Goal: Information Seeking & Learning: Check status

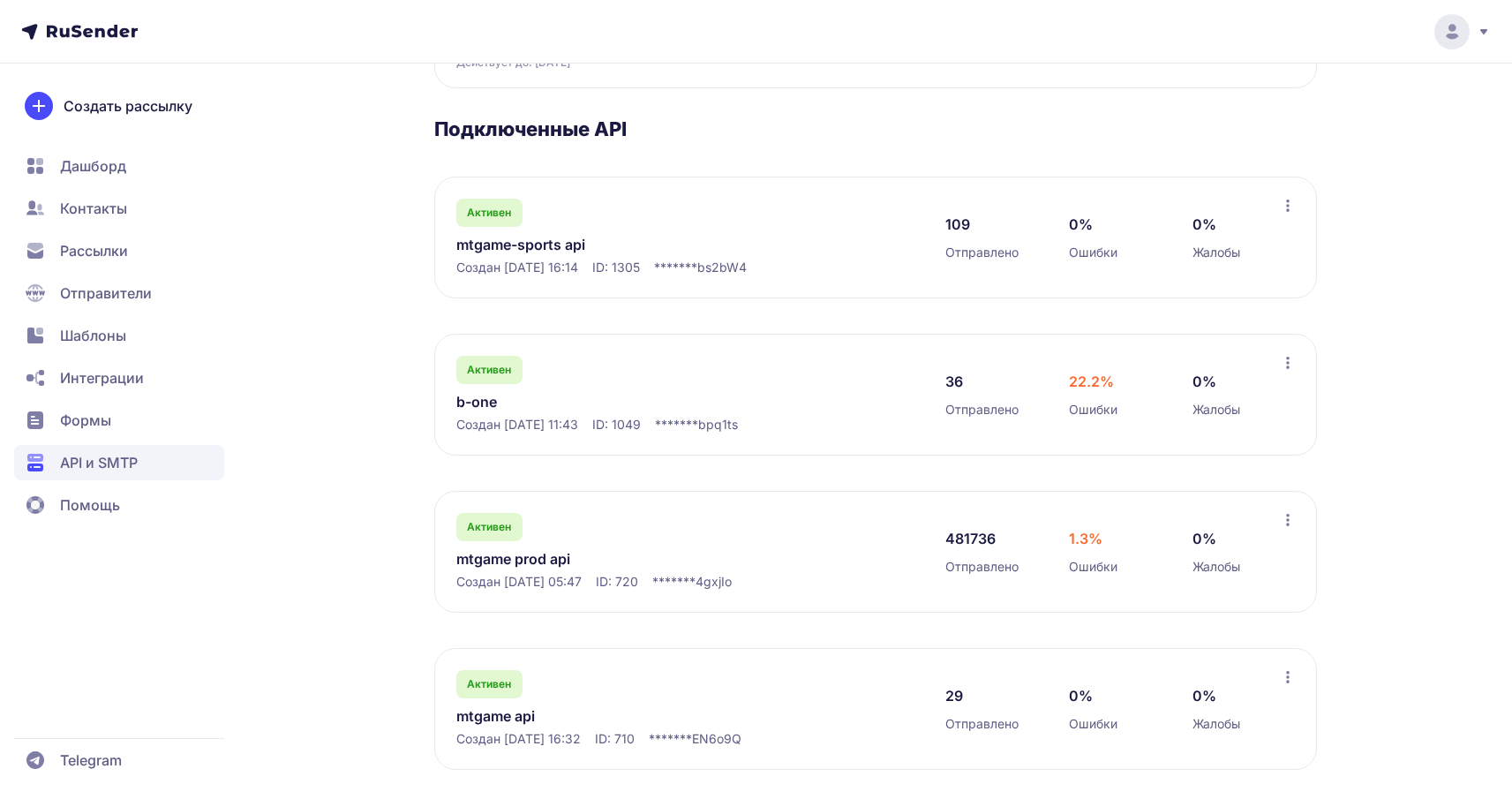
scroll to position [265, 0]
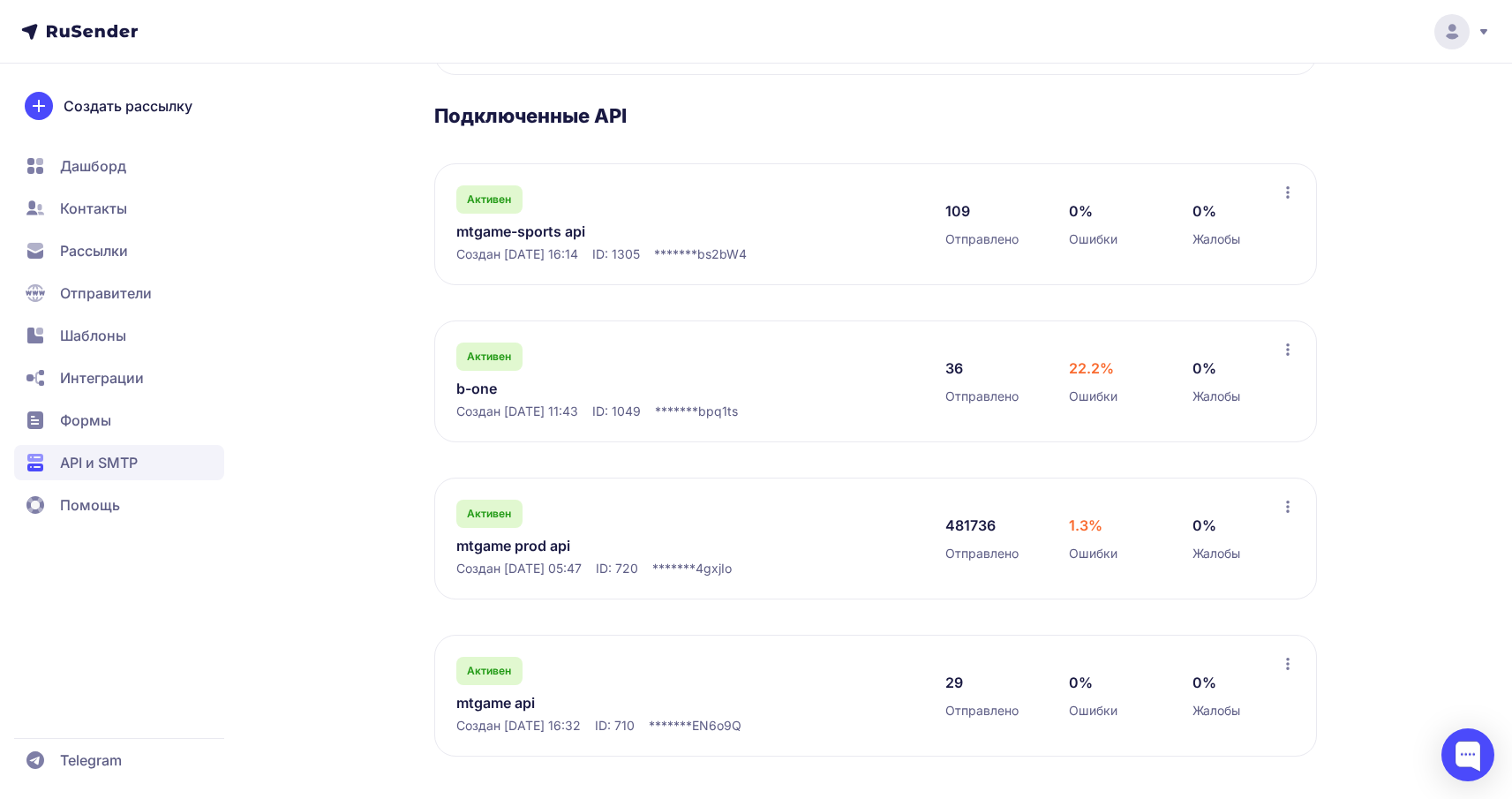
click at [523, 553] on link "mtgame prod api" at bounding box center [638, 545] width 362 height 21
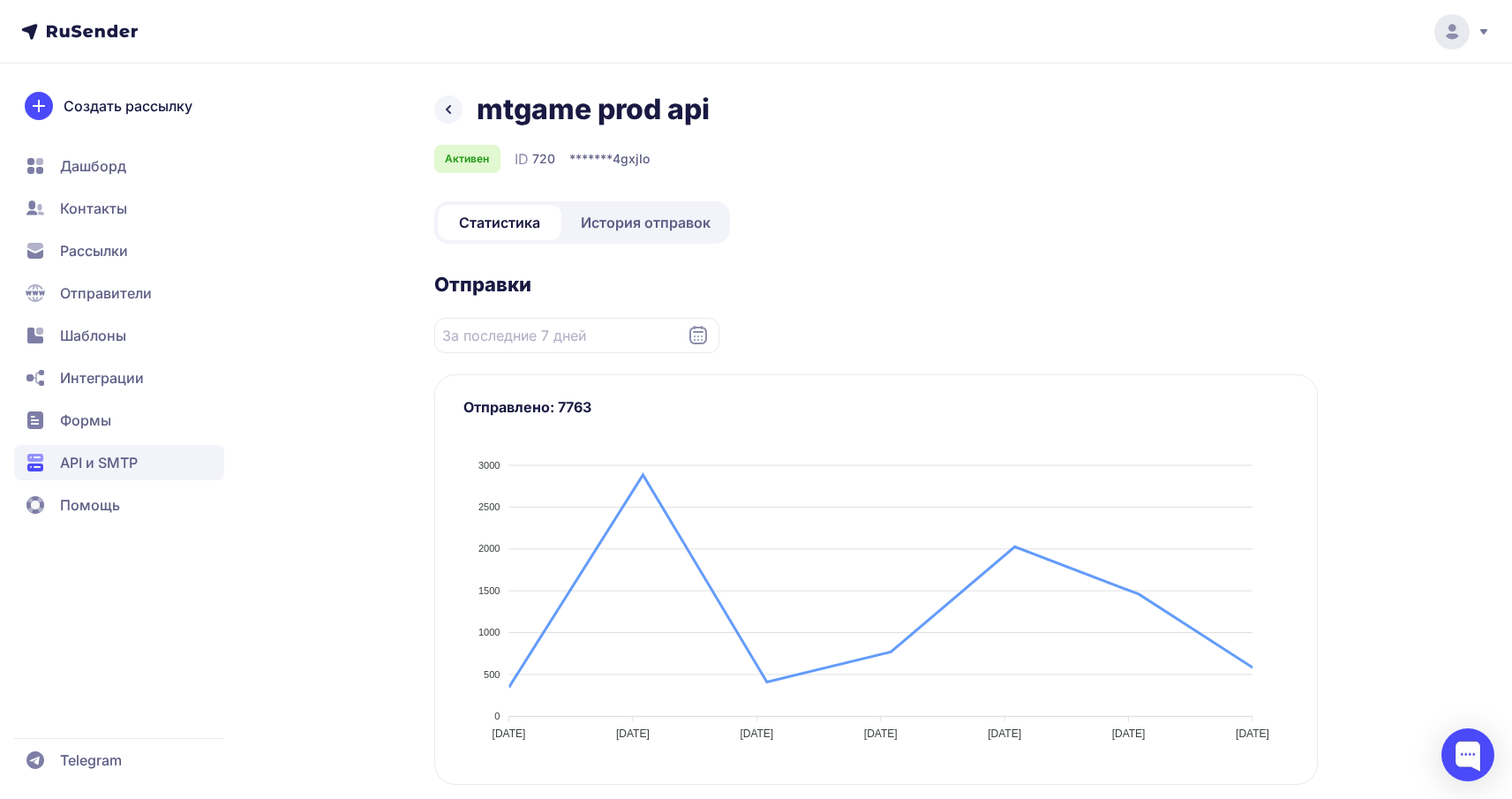
click at [658, 240] on div "Статистика История отправок" at bounding box center [582, 223] width 296 height 43
click at [658, 231] on span "История отправок" at bounding box center [646, 222] width 130 height 21
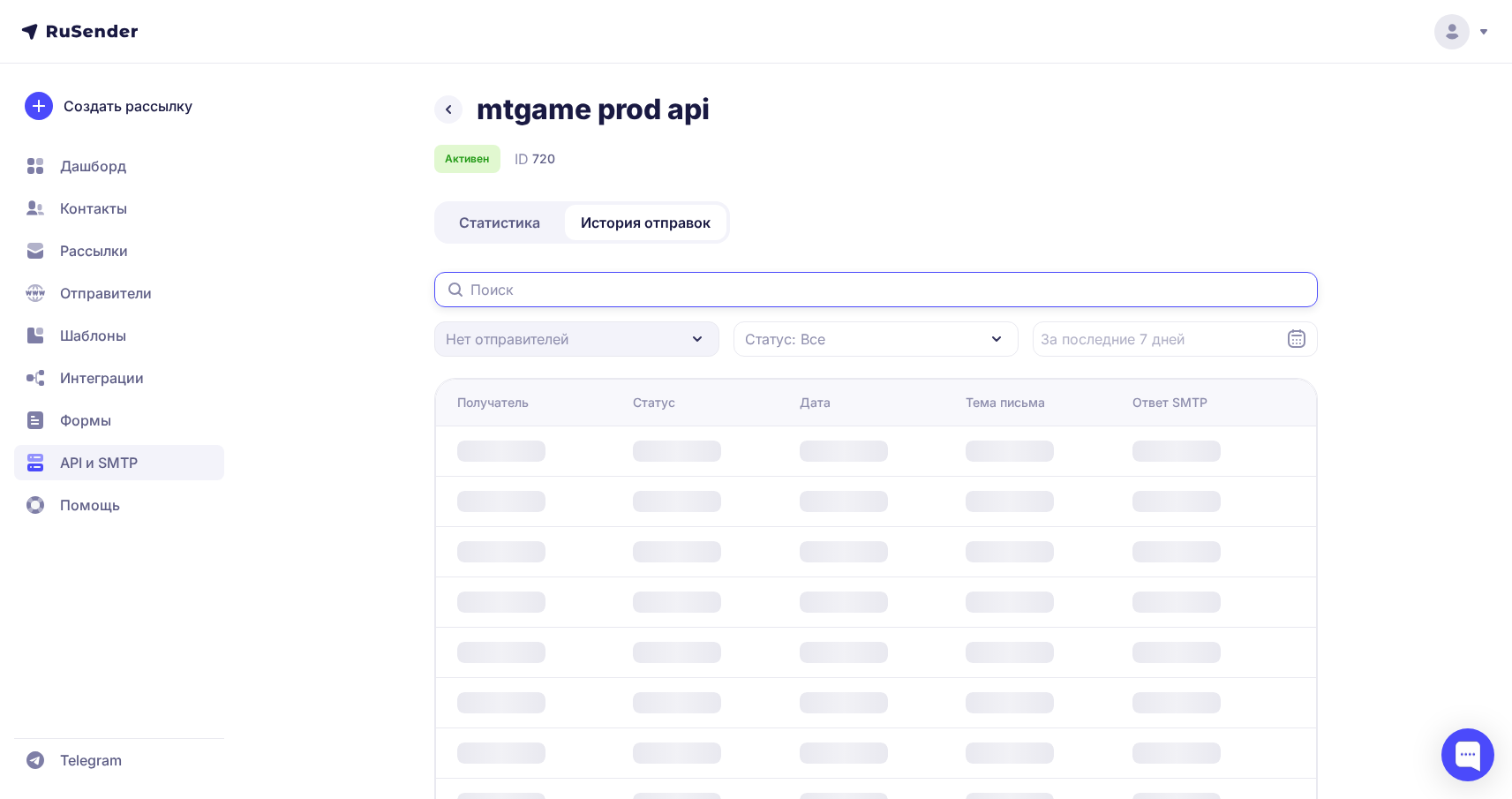
click at [610, 293] on input "text" at bounding box center [876, 290] width 884 height 35
paste input "psofia2604@gmail.com"
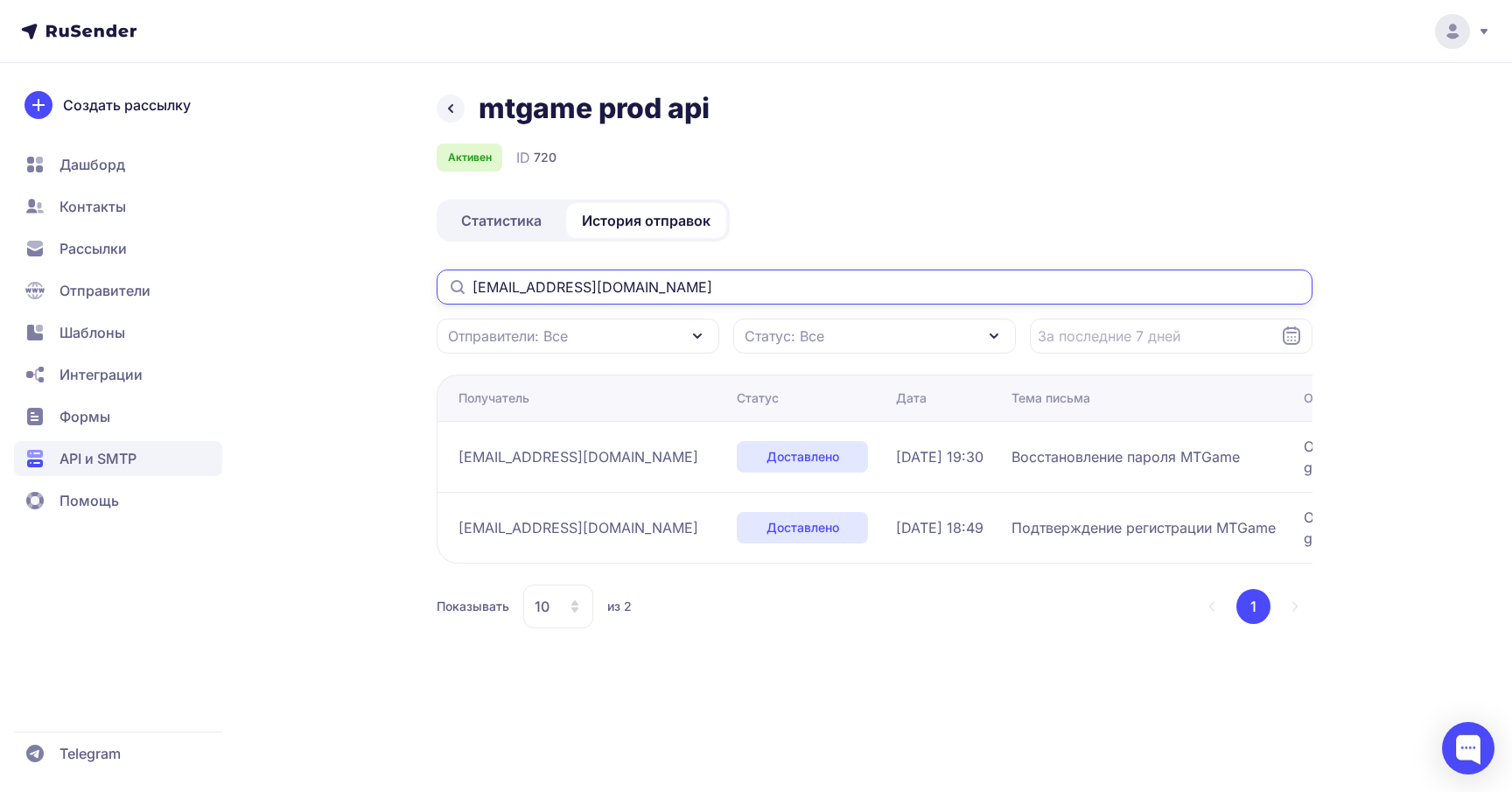
type input "psofia2604@gmail.com"
click at [455, 102] on icon at bounding box center [450, 109] width 21 height 21
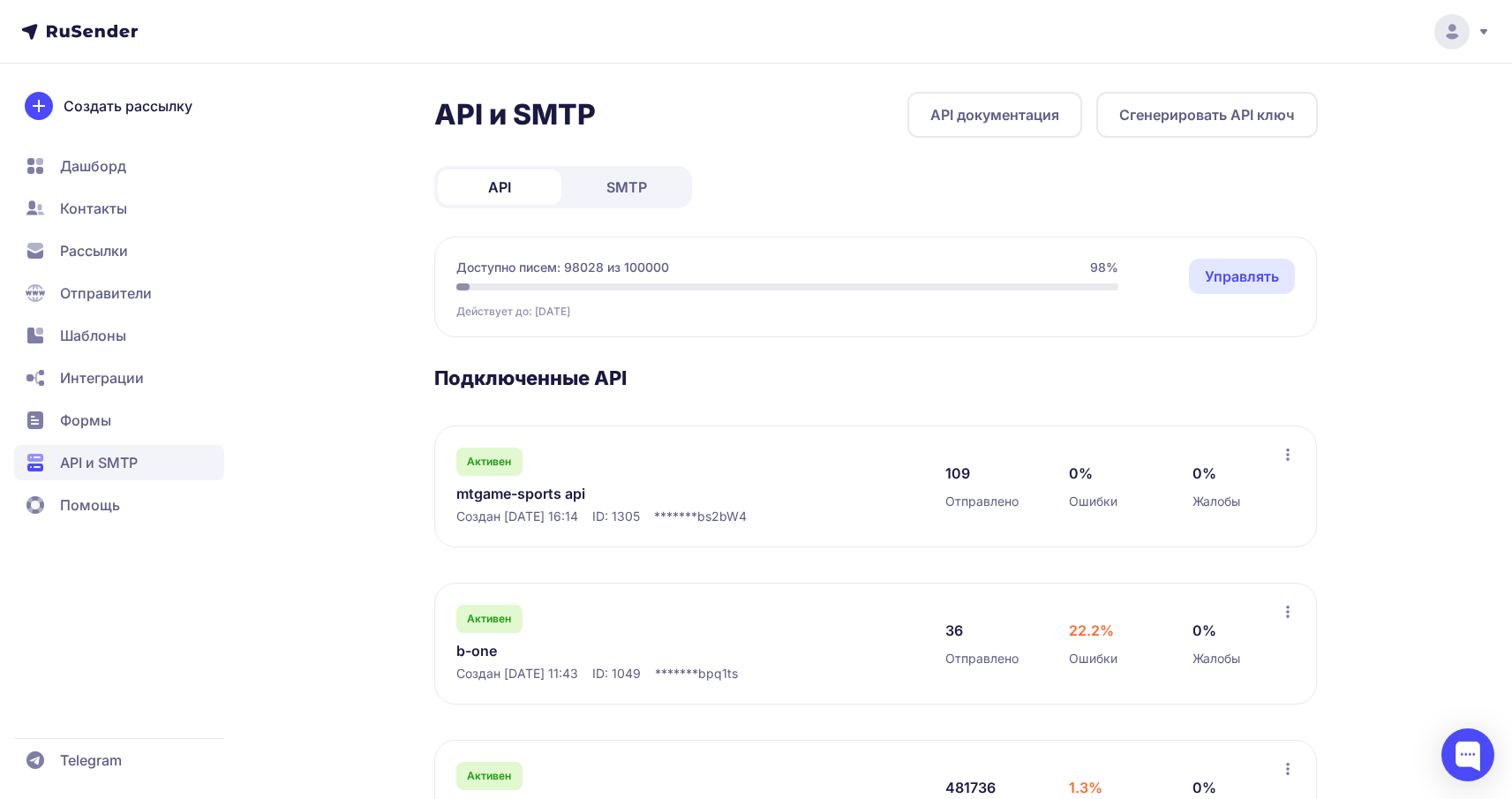
click at [1198, 269] on link "Управлять" at bounding box center [1242, 277] width 106 height 35
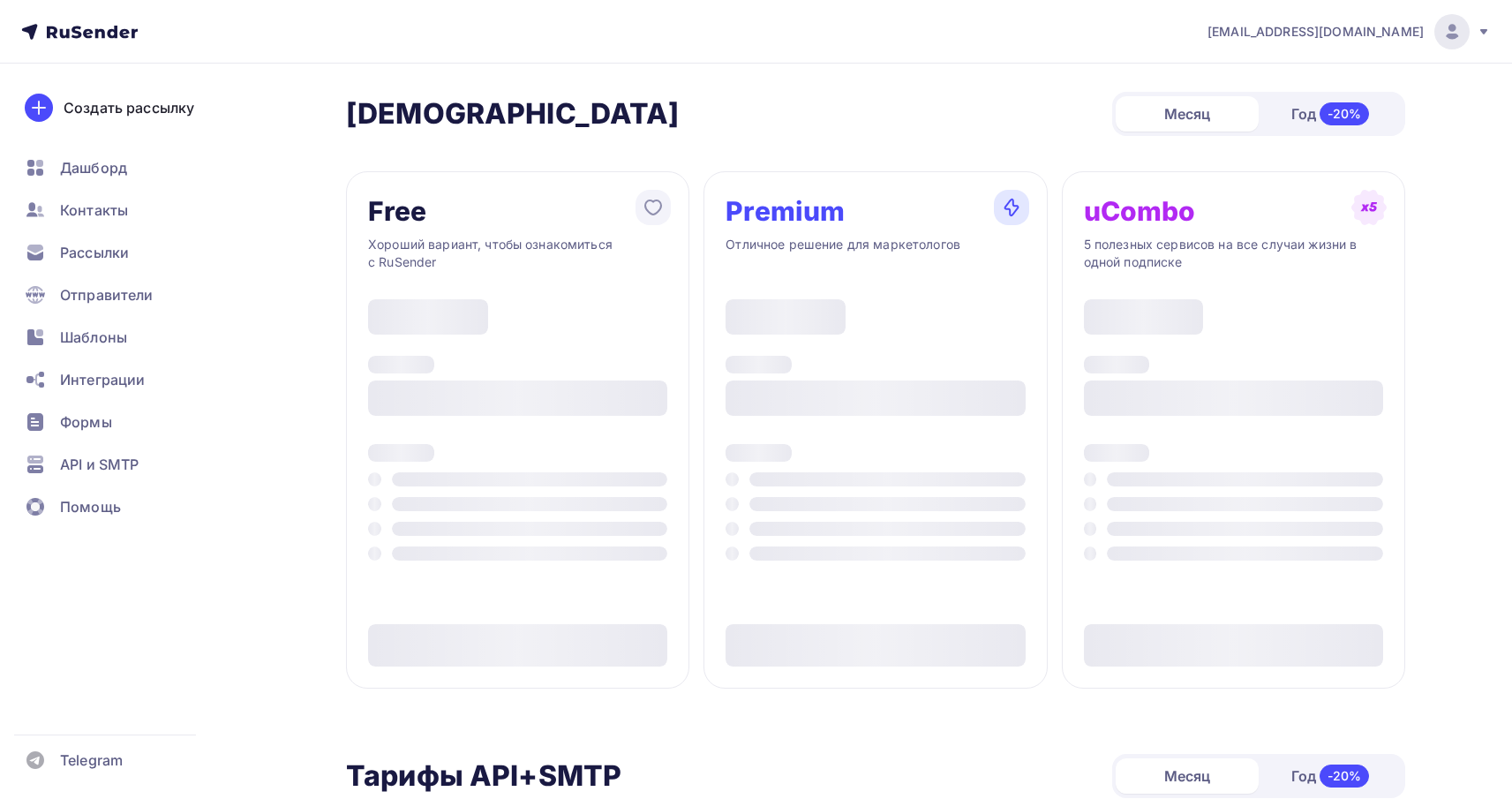
type input "500"
type input "100"
